Goal: Task Accomplishment & Management: Manage account settings

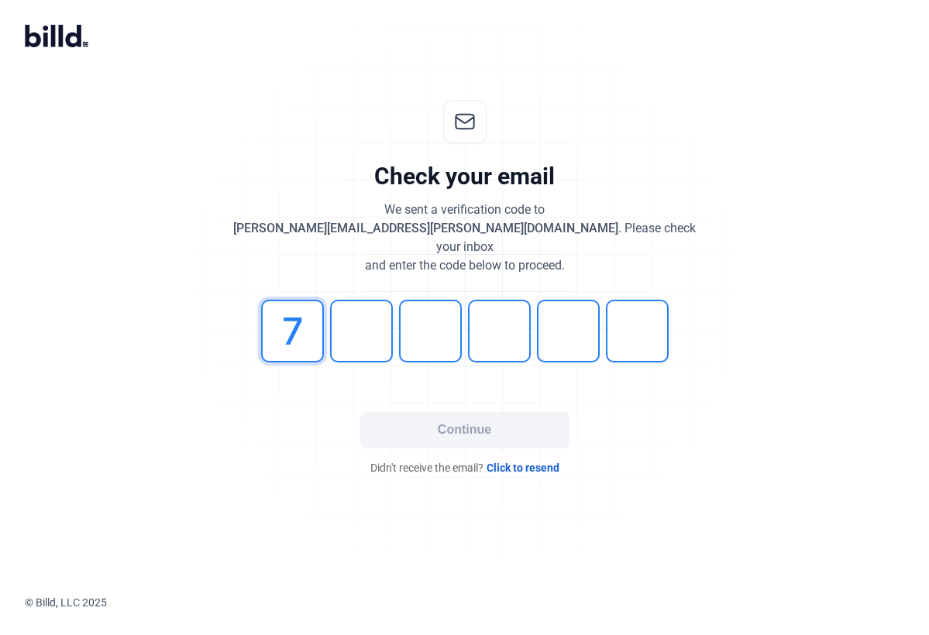
type input "7"
type input "6"
type input "2"
type input "9"
type input "6"
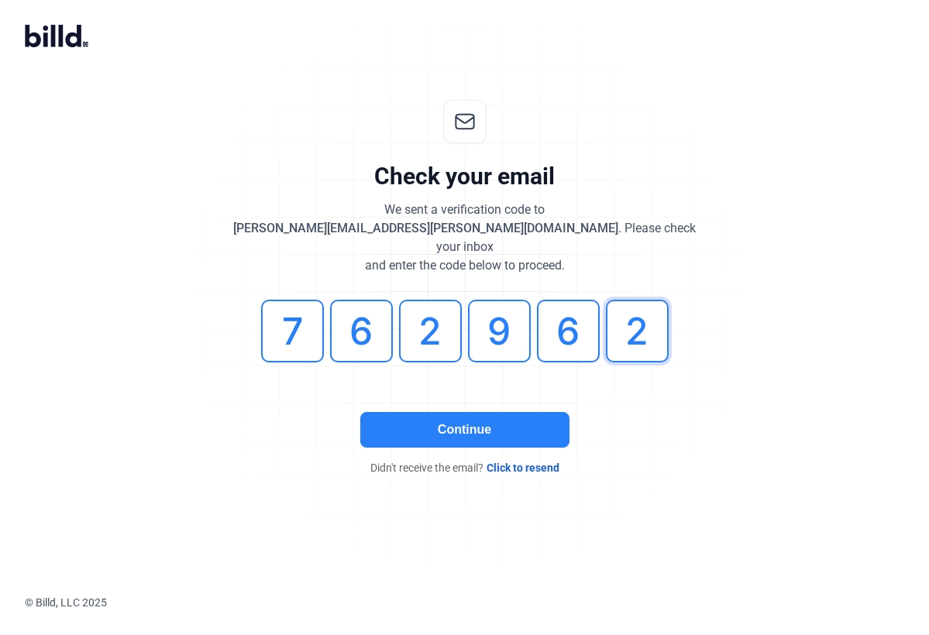
type input "2"
click at [441, 412] on button "Continue" at bounding box center [464, 430] width 209 height 36
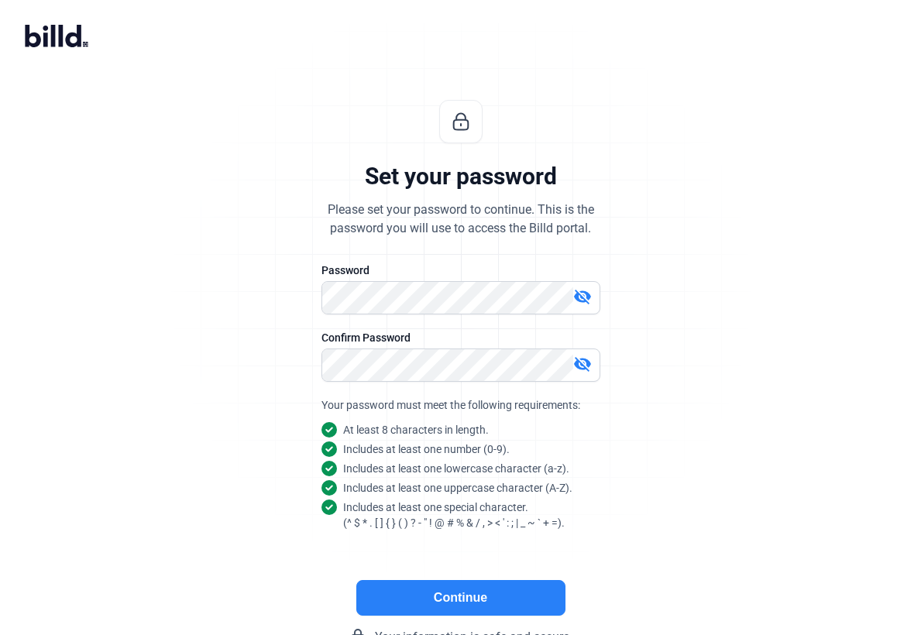
click at [424, 594] on button "Continue" at bounding box center [460, 598] width 209 height 36
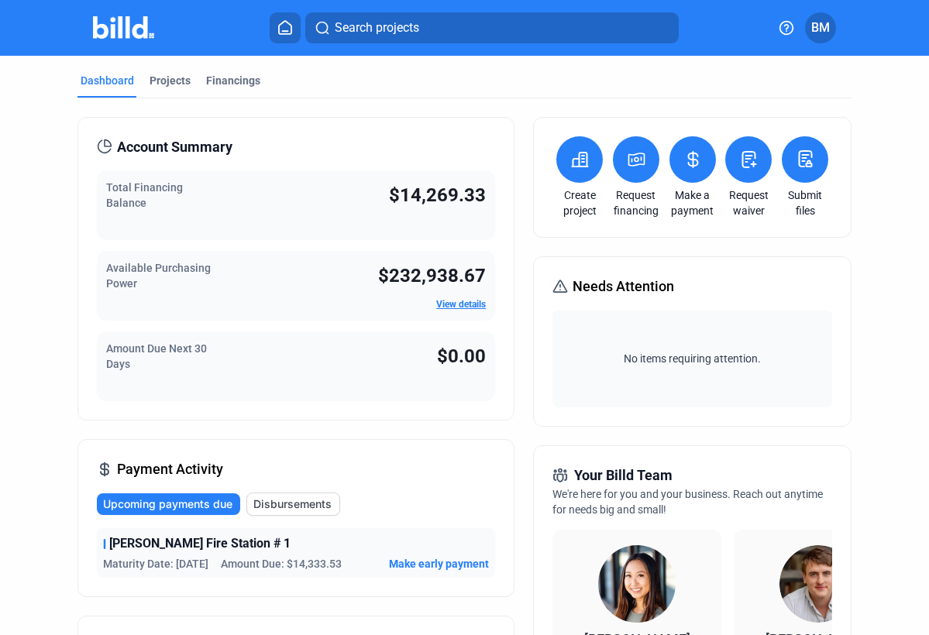
click at [825, 32] on span "BM" at bounding box center [820, 28] width 19 height 19
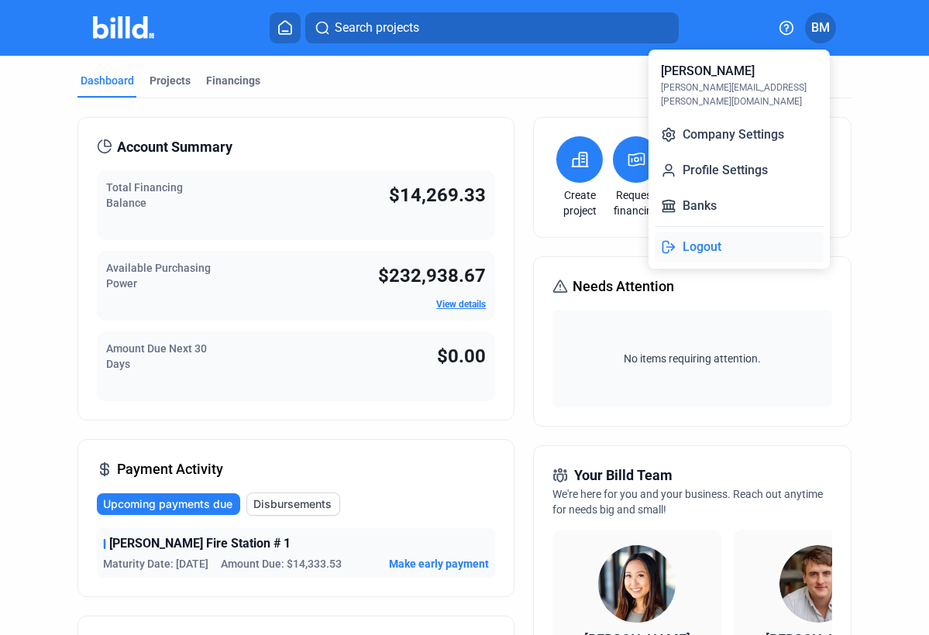
click at [716, 232] on button "Logout" at bounding box center [739, 247] width 169 height 31
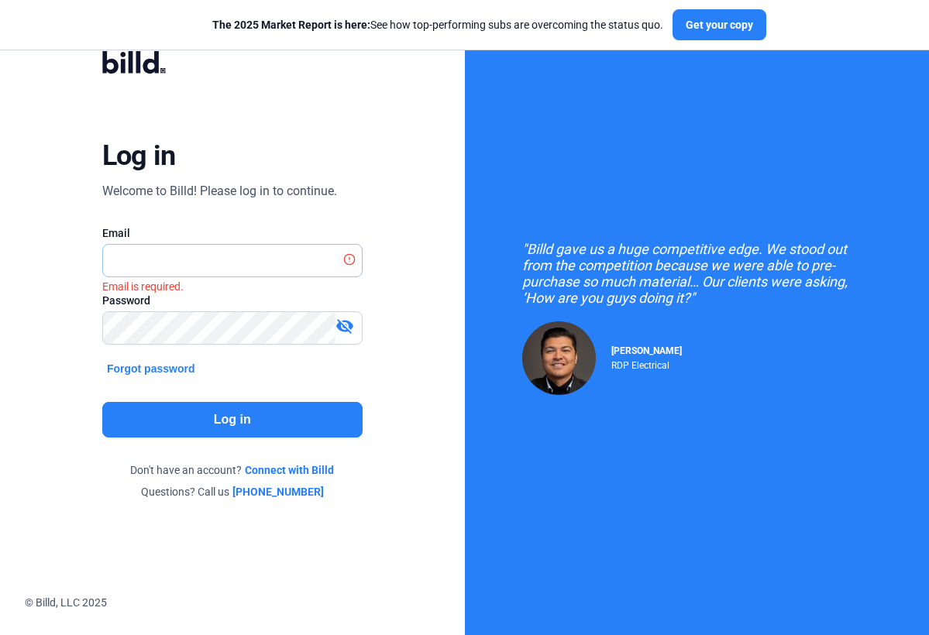
type input "[PERSON_NAME][EMAIL_ADDRESS][PERSON_NAME][DOMAIN_NAME]"
click at [322, 260] on input "[PERSON_NAME][EMAIL_ADDRESS][PERSON_NAME][DOMAIN_NAME]" at bounding box center [224, 261] width 243 height 32
drag, startPoint x: 251, startPoint y: 256, endPoint x: 23, endPoint y: 245, distance: 228.1
click at [23, 245] on div "Log in Welcome to Billd! Please log in to continue. Email [PERSON_NAME][EMAIL_A…" at bounding box center [232, 275] width 465 height 551
type input "[PERSON_NAME][EMAIL_ADDRESS][PERSON_NAME][DOMAIN_NAME]"
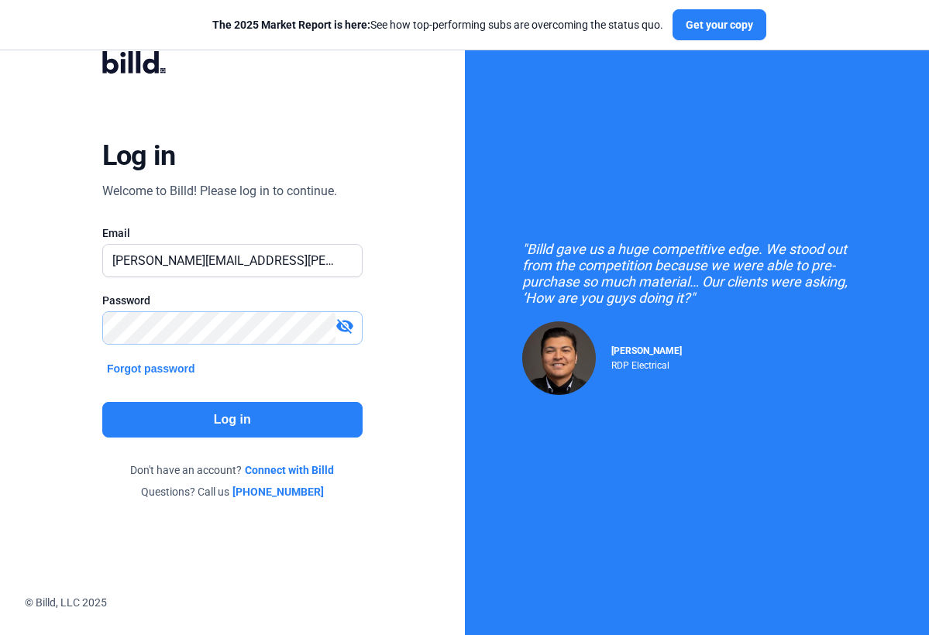
click at [3, 306] on div "Log in Welcome to Billd! Please log in to continue. Email [PERSON_NAME][EMAIL_A…" at bounding box center [232, 275] width 465 height 551
click at [342, 325] on mat-icon "visibility_off" at bounding box center [345, 326] width 19 height 19
click at [244, 431] on button "Log in" at bounding box center [232, 420] width 260 height 36
